Goal: Task Accomplishment & Management: Complete application form

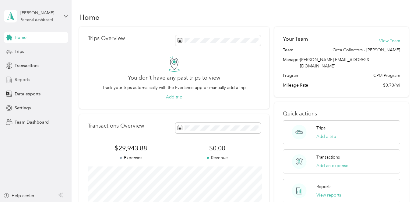
click at [25, 79] on span "Reports" at bounding box center [23, 80] width 16 height 6
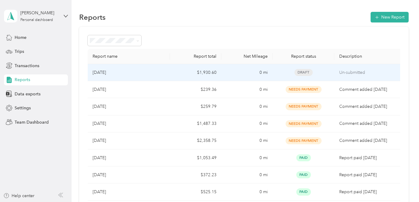
click at [235, 74] on td "0 mi" at bounding box center [246, 72] width 51 height 17
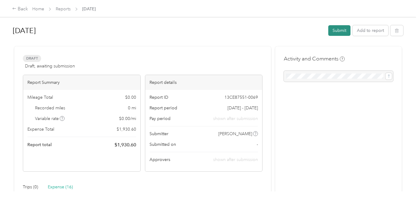
click at [349, 30] on button "Submit" at bounding box center [339, 30] width 22 height 11
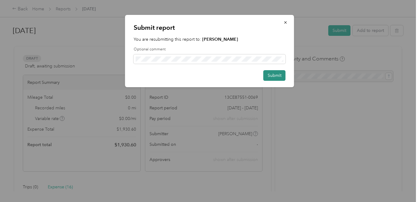
click at [274, 78] on button "Submit" at bounding box center [274, 75] width 22 height 11
